Goal: Information Seeking & Learning: Learn about a topic

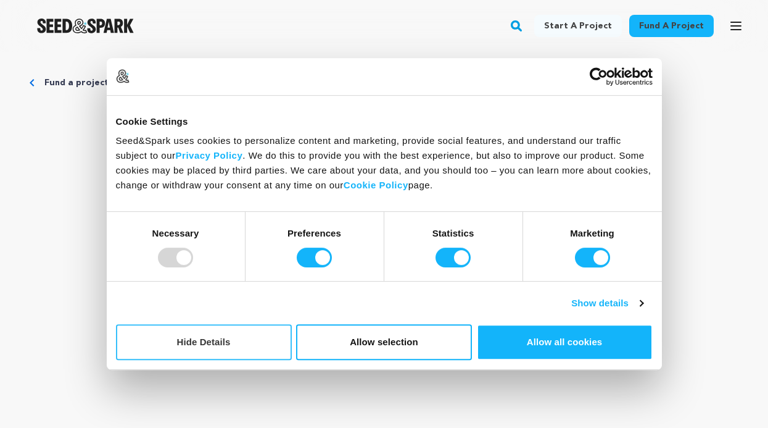
click at [202, 349] on button "Hide Details" at bounding box center [204, 342] width 176 height 36
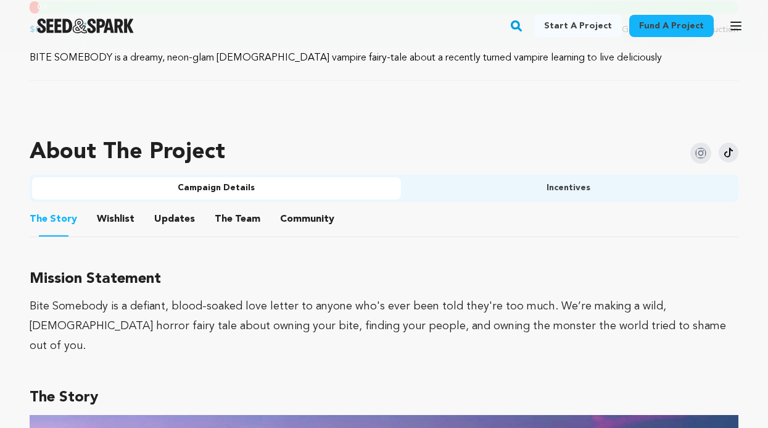
scroll to position [688, 0]
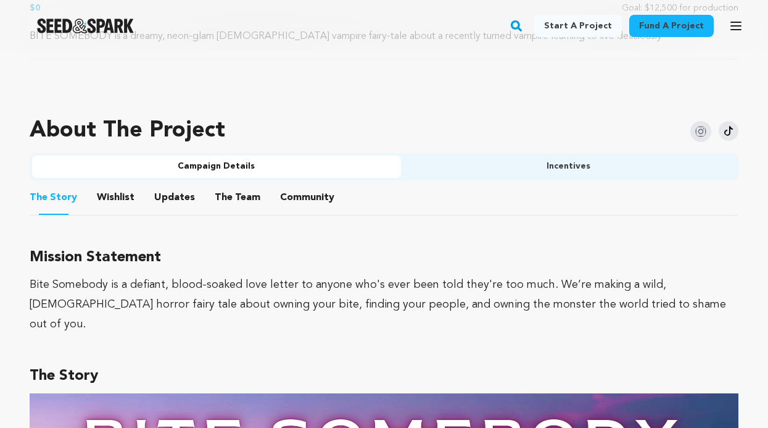
click at [241, 200] on button "The Team" at bounding box center [238, 200] width 30 height 30
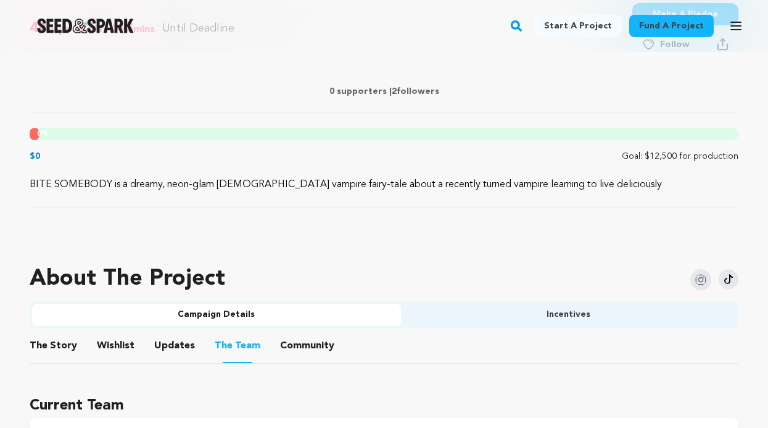
scroll to position [706, 0]
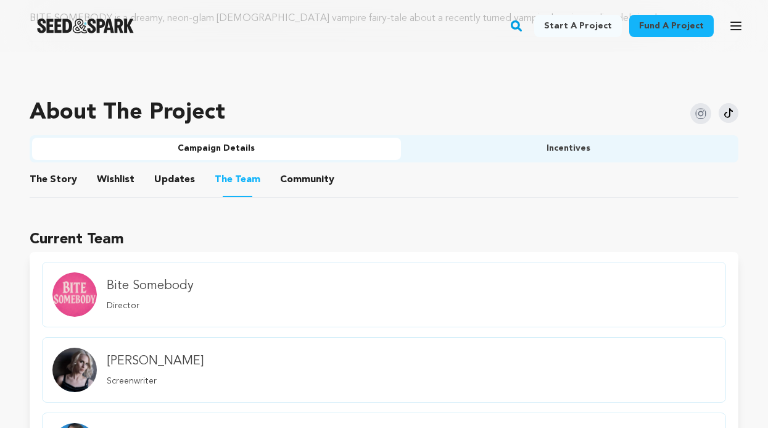
click at [299, 173] on button "Community" at bounding box center [307, 182] width 30 height 30
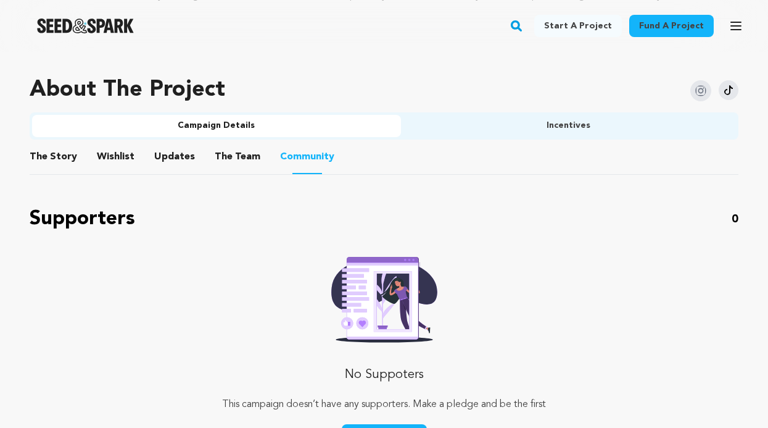
scroll to position [710, 0]
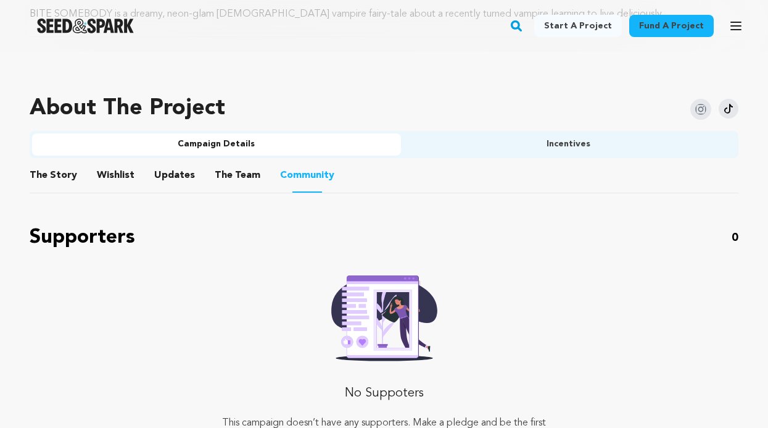
click at [178, 176] on button "Updates" at bounding box center [175, 178] width 30 height 30
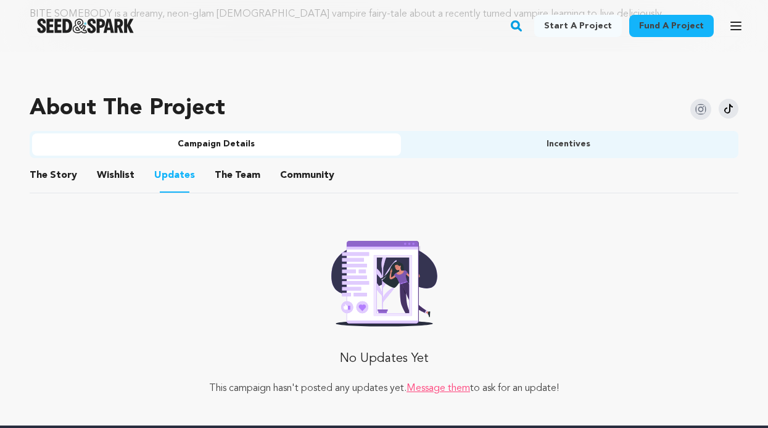
click at [110, 169] on button "Wishlist" at bounding box center [116, 178] width 30 height 30
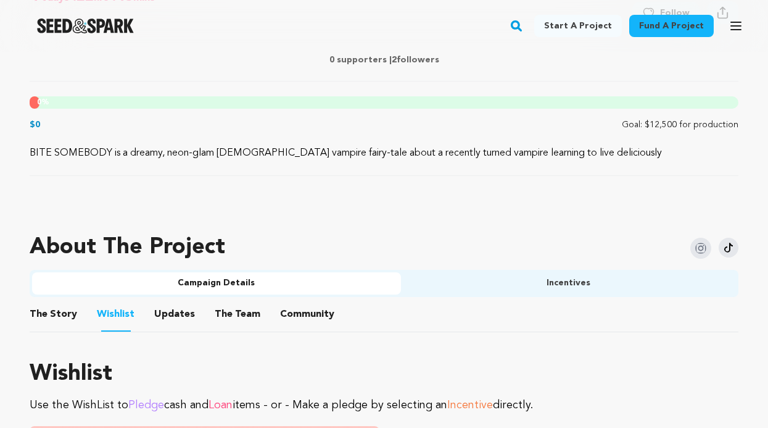
scroll to position [581, 0]
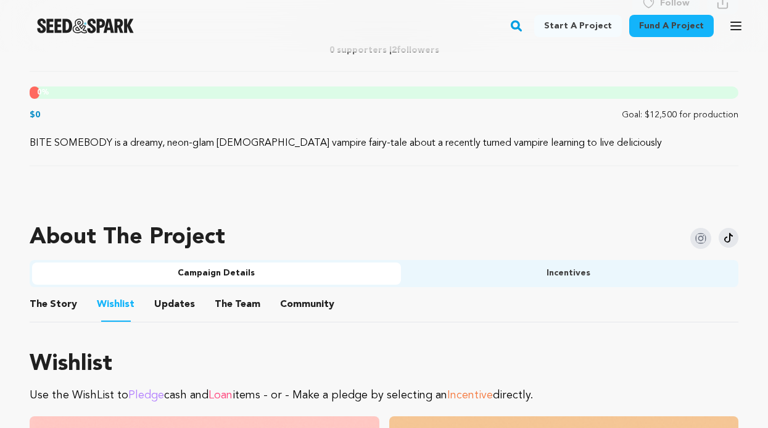
click at [59, 305] on button "The Story" at bounding box center [54, 307] width 30 height 30
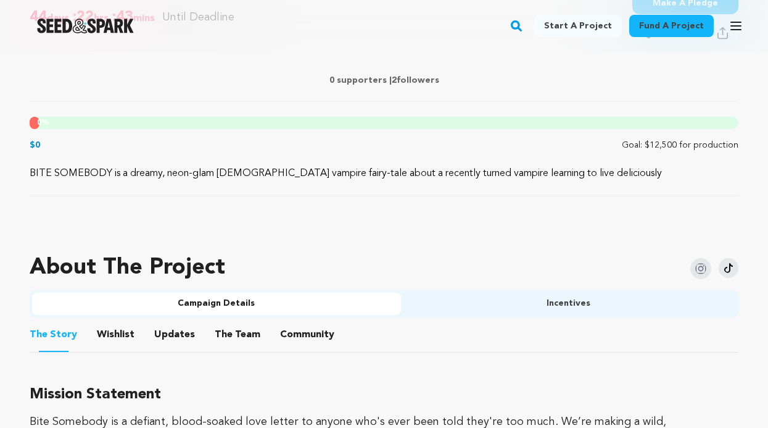
scroll to position [554, 0]
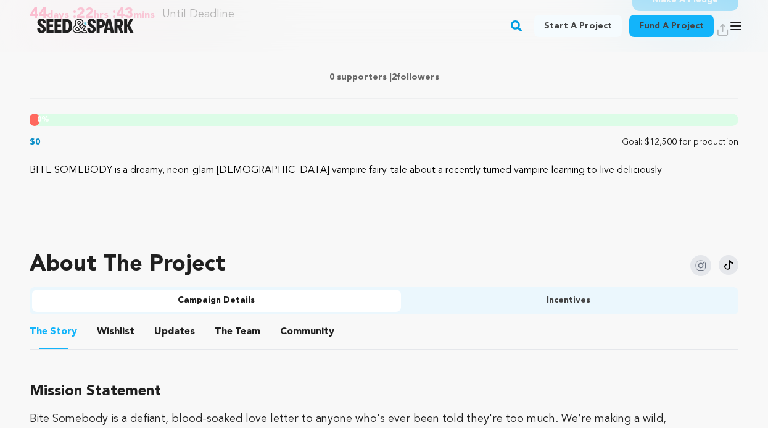
click at [566, 302] on button "Incentives" at bounding box center [569, 300] width 336 height 22
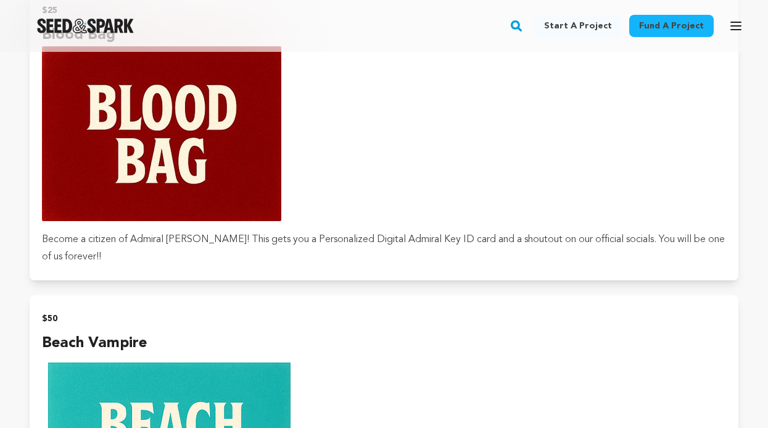
scroll to position [920, 0]
